Goal: Task Accomplishment & Management: Manage account settings

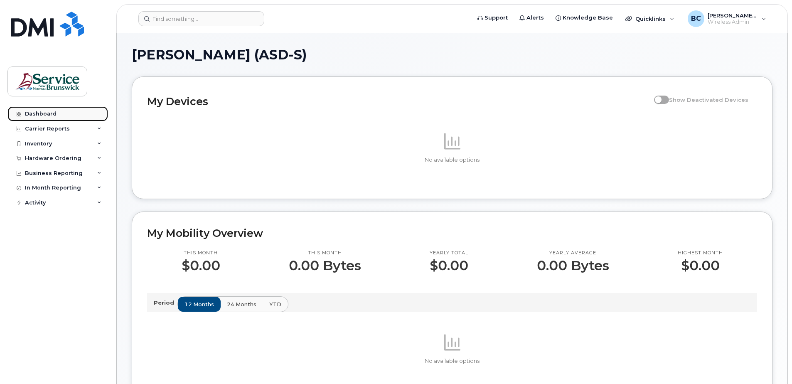
click at [39, 111] on div "Dashboard" at bounding box center [41, 114] width 32 height 7
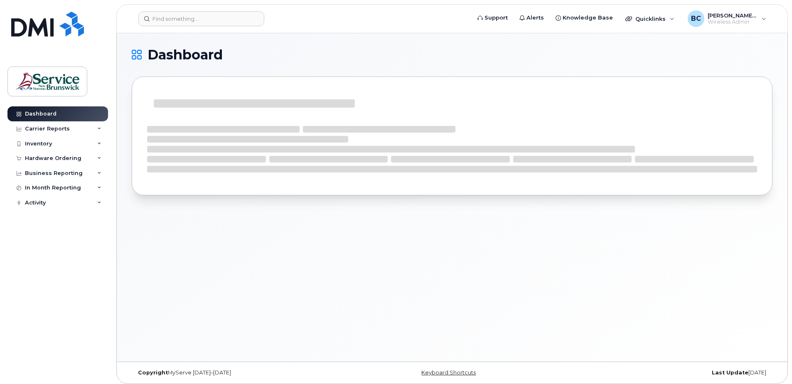
click at [35, 128] on div "Carrier Reports" at bounding box center [47, 129] width 45 height 7
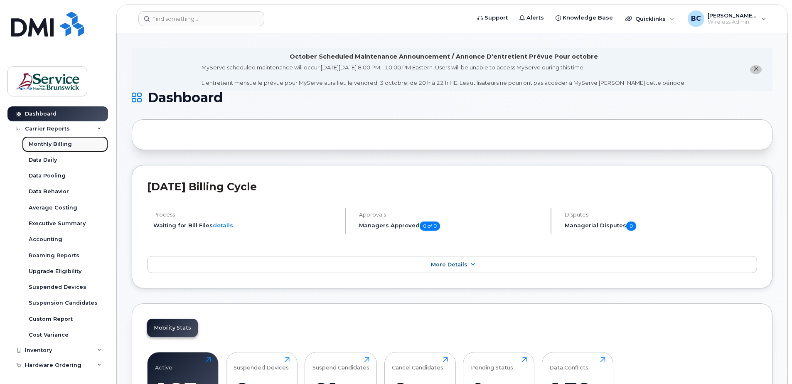
click at [42, 143] on div "Monthly Billing" at bounding box center [50, 143] width 43 height 7
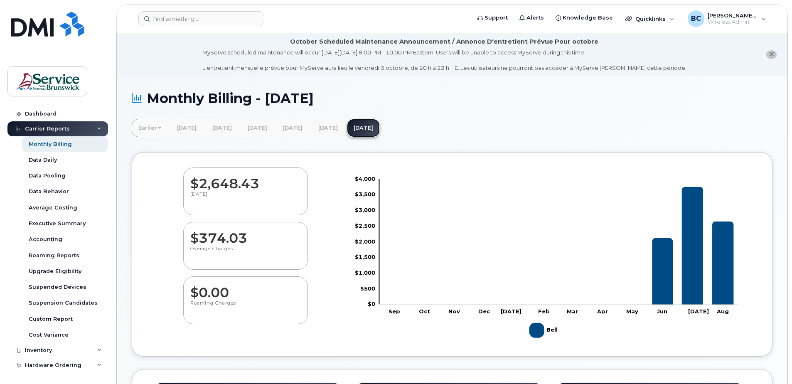
click at [380, 126] on link "[DATE]" at bounding box center [363, 128] width 33 height 18
click at [345, 127] on link "July 2025" at bounding box center [328, 128] width 33 height 18
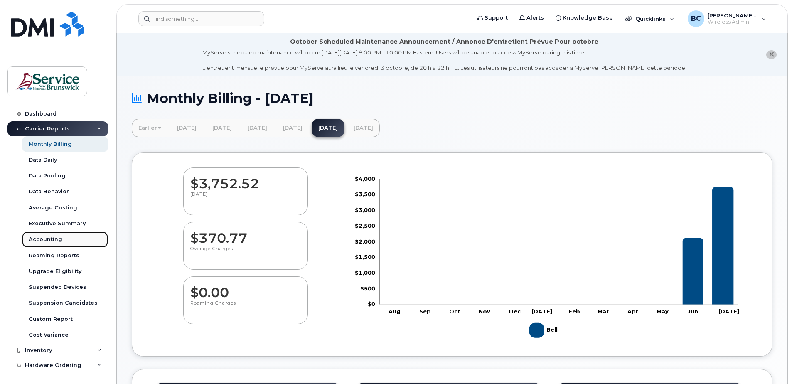
click at [51, 240] on div "Accounting" at bounding box center [46, 239] width 34 height 7
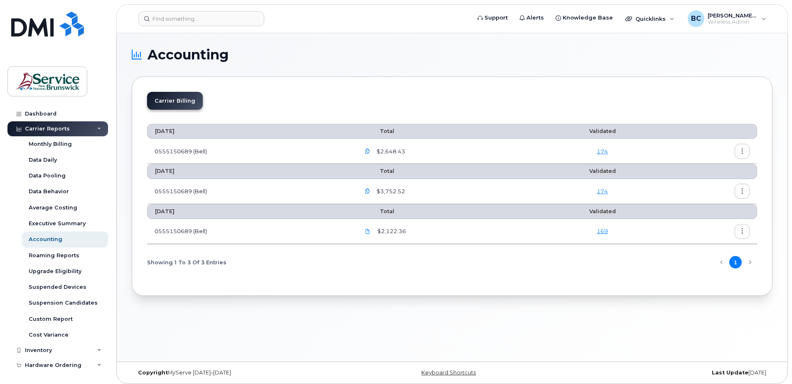
click at [370, 150] on icon "button" at bounding box center [367, 151] width 5 height 5
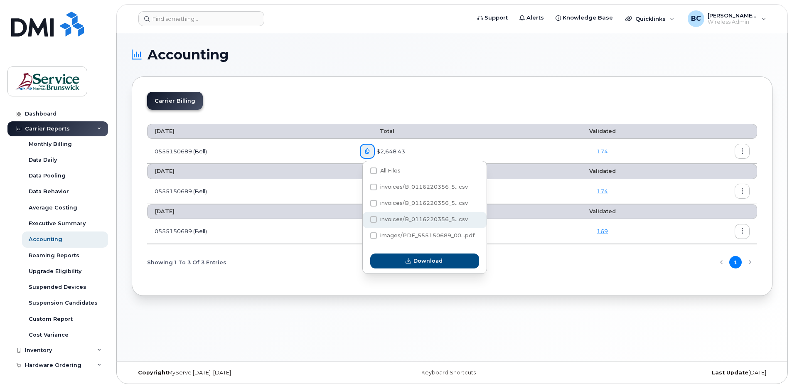
click at [383, 220] on span "invoices/B_0116220356_5...csv" at bounding box center [424, 219] width 88 height 6
click at [365, 220] on input "invoices/B_0116220356_5...csv" at bounding box center [362, 220] width 4 height 4
checkbox input "true"
click at [378, 199] on div "invoices/B_0116220356_5...csv" at bounding box center [425, 204] width 124 height 16
checkbox input "true"
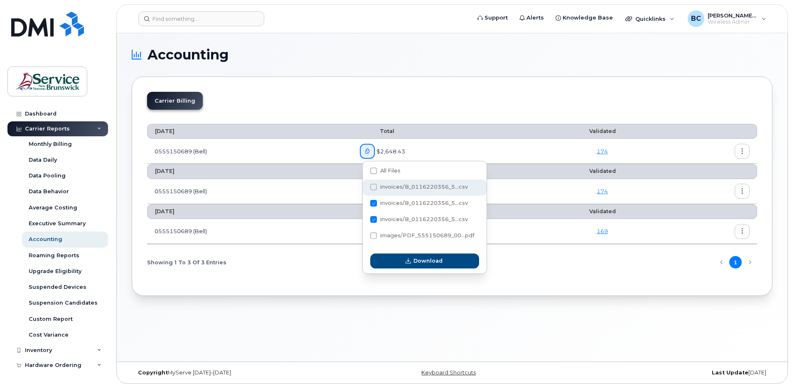
click at [379, 185] on label "invoices/B_0116220356_5...csv" at bounding box center [419, 187] width 98 height 7
click at [365, 185] on input "invoices/B_0116220356_5...csv" at bounding box center [362, 187] width 4 height 4
checkbox input "true"
click at [372, 168] on span at bounding box center [373, 171] width 7 height 7
click at [365, 169] on input "All Files" at bounding box center [362, 171] width 4 height 4
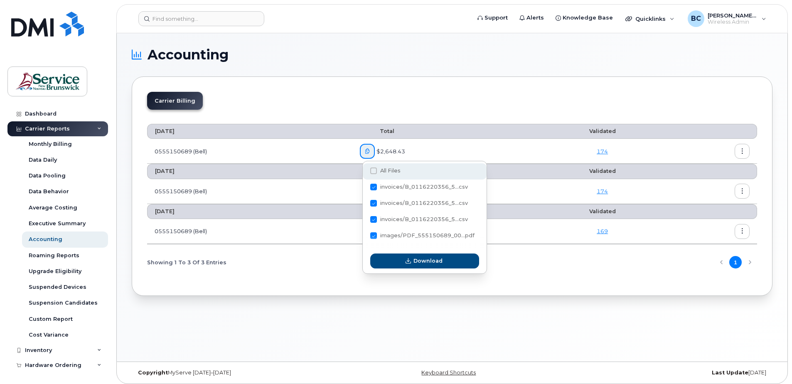
checkbox input "true"
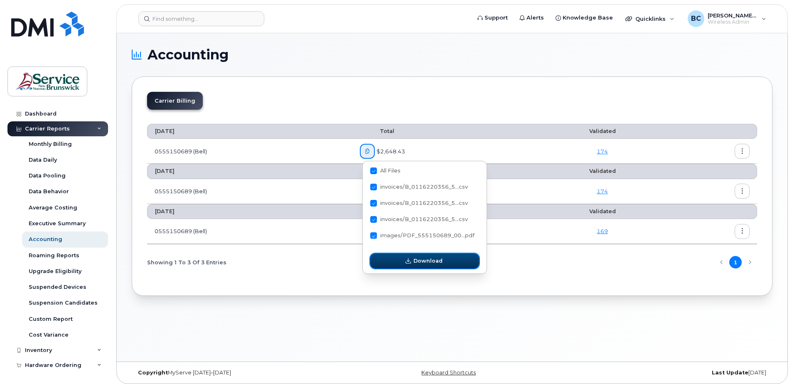
click at [419, 263] on span "Download" at bounding box center [428, 261] width 29 height 8
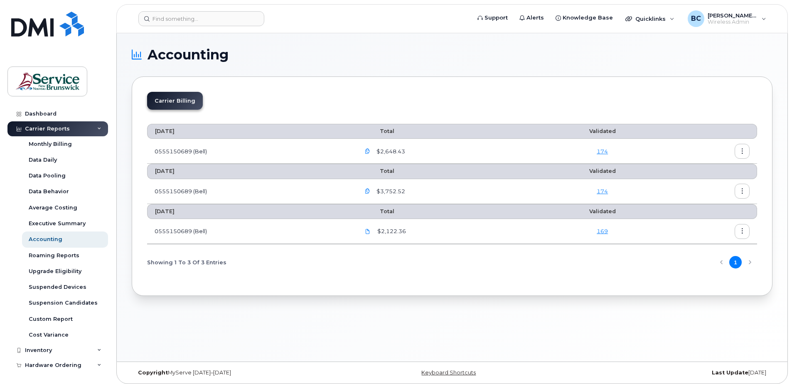
click at [742, 150] on icon "button" at bounding box center [742, 151] width 5 height 5
click at [700, 170] on span "Details" at bounding box center [699, 168] width 23 height 7
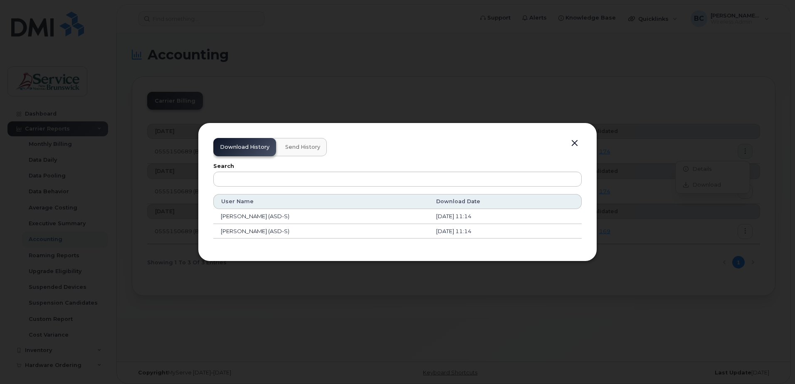
click at [574, 143] on button "button" at bounding box center [574, 144] width 12 height 12
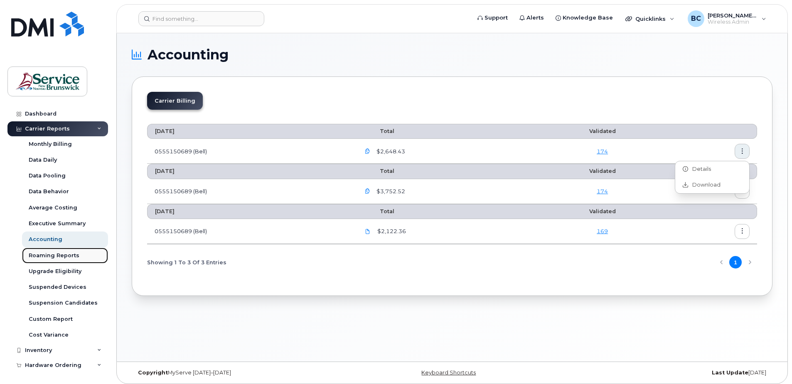
click at [39, 254] on div "Roaming Reports" at bounding box center [54, 255] width 51 height 7
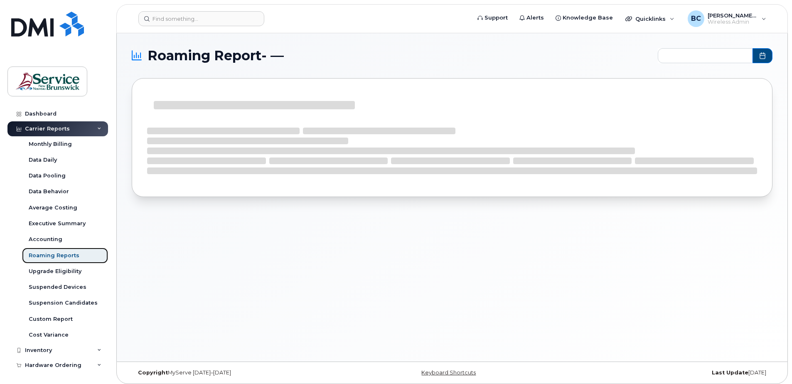
type input "2025-02 - 2025-08"
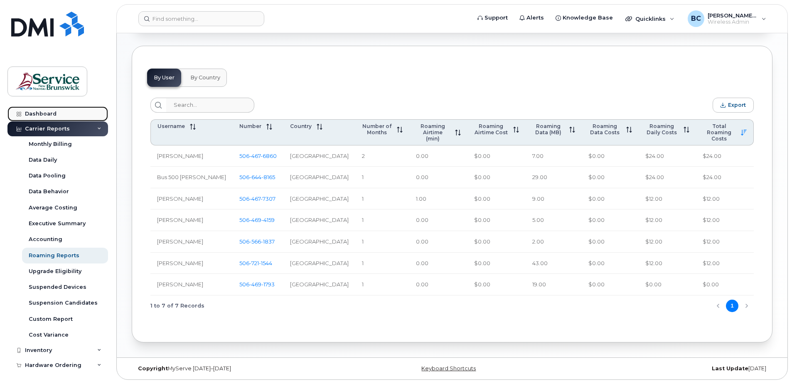
click at [41, 113] on div "Dashboard" at bounding box center [41, 114] width 32 height 7
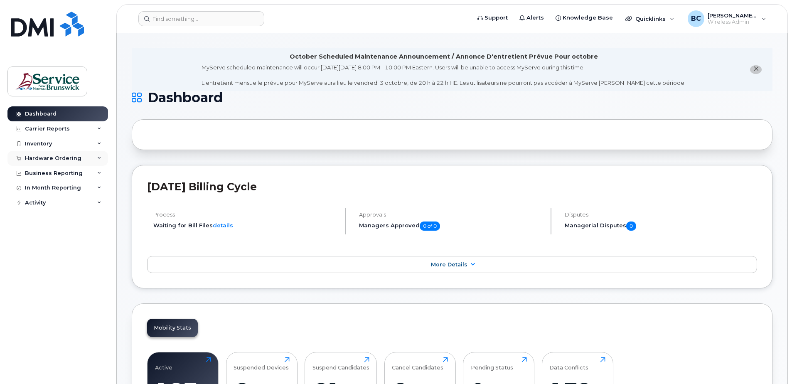
click at [50, 155] on div "Hardware Ordering" at bounding box center [53, 158] width 57 height 7
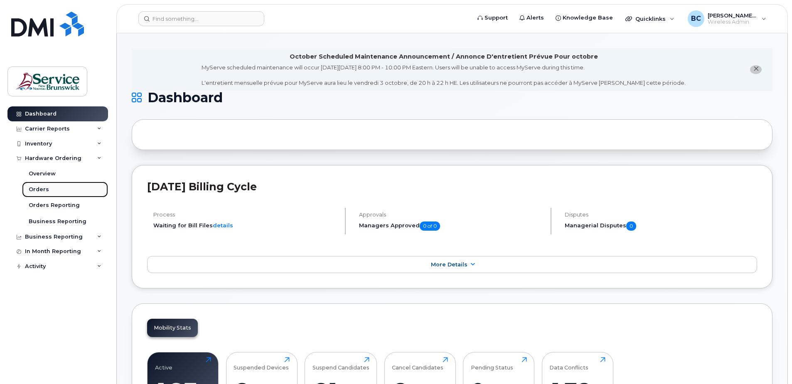
click at [37, 189] on div "Orders" at bounding box center [39, 189] width 20 height 7
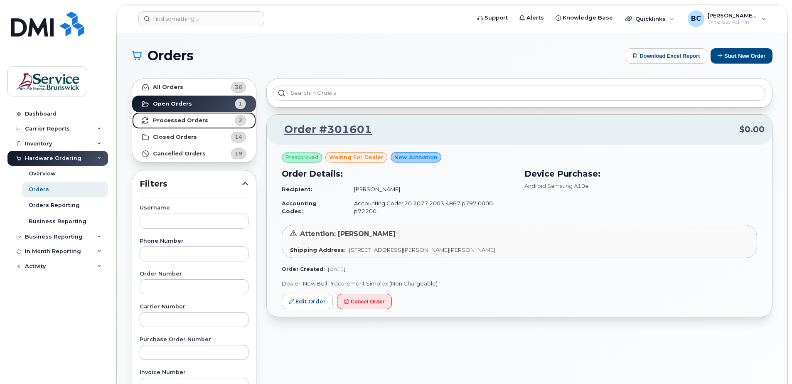
click at [168, 120] on strong "Processed Orders" at bounding box center [180, 120] width 55 height 7
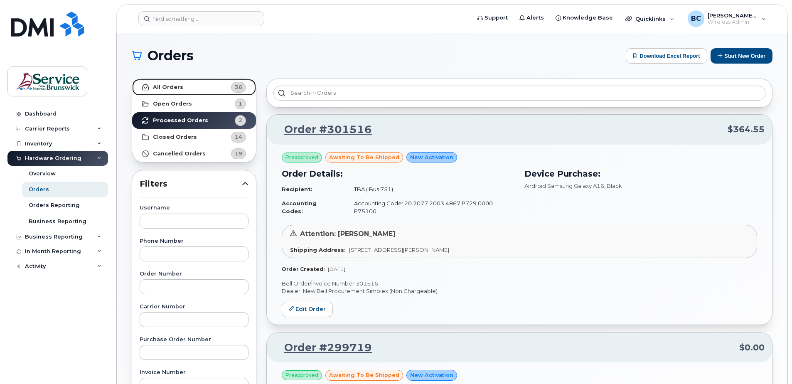
click at [161, 84] on strong "All Orders" at bounding box center [168, 87] width 30 height 7
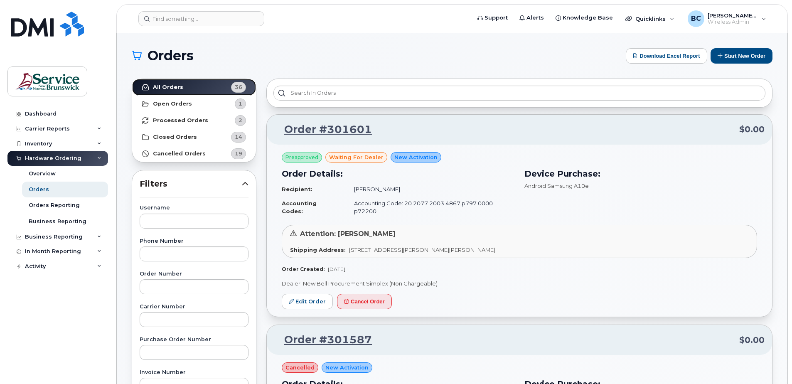
scroll to position [42, 0]
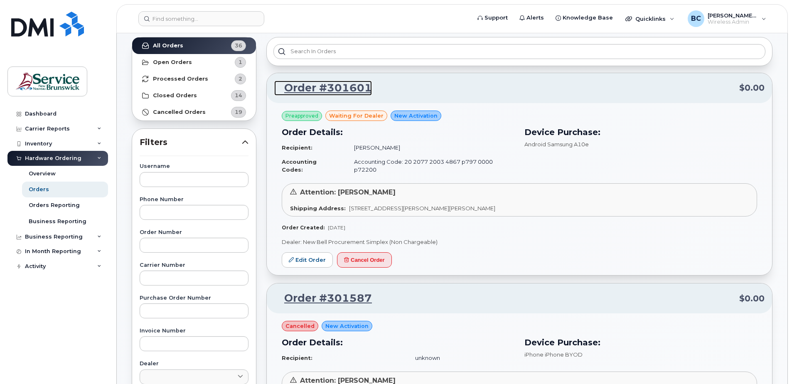
click at [315, 88] on link "Order #301601" at bounding box center [323, 88] width 98 height 15
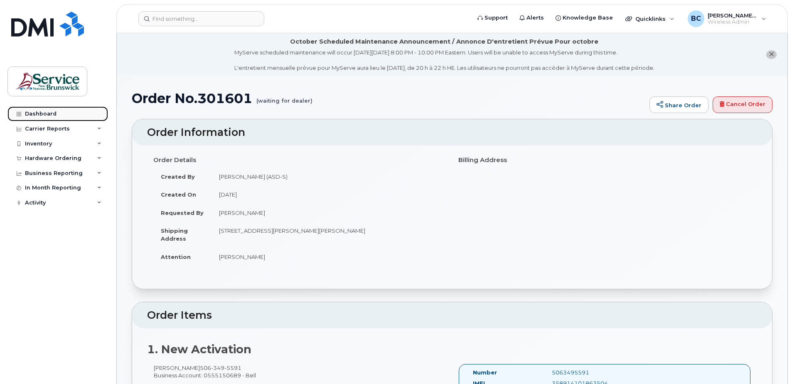
click at [40, 113] on div "Dashboard" at bounding box center [41, 114] width 32 height 7
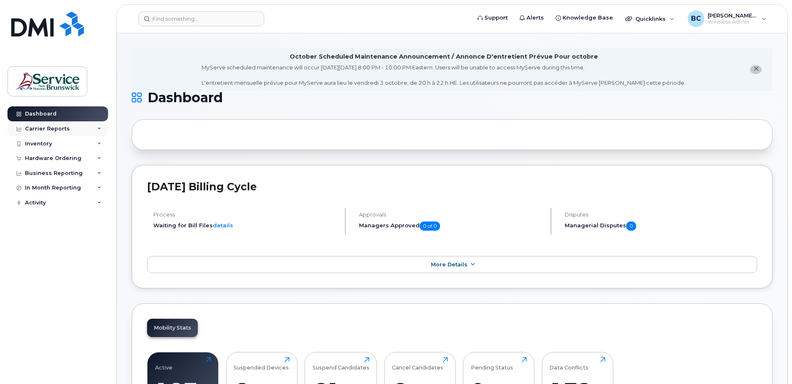
click at [43, 128] on div "Carrier Reports" at bounding box center [47, 129] width 45 height 7
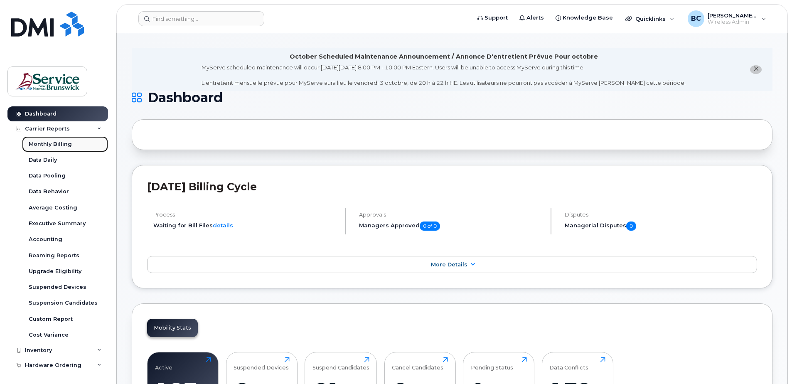
click at [46, 143] on div "Monthly Billing" at bounding box center [50, 143] width 43 height 7
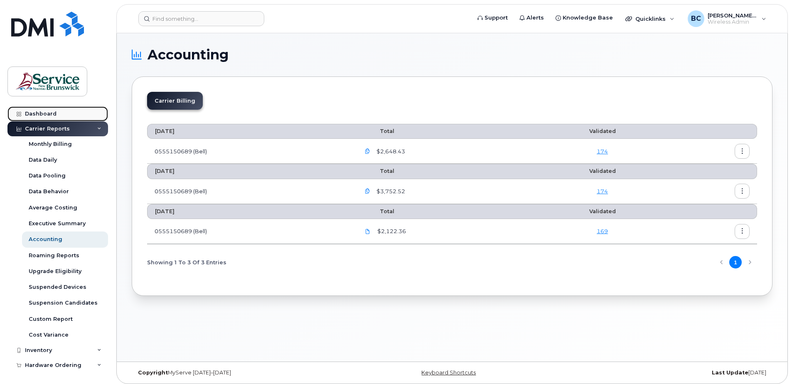
click at [34, 112] on div "Dashboard" at bounding box center [41, 114] width 32 height 7
